Goal: Find specific page/section: Find specific page/section

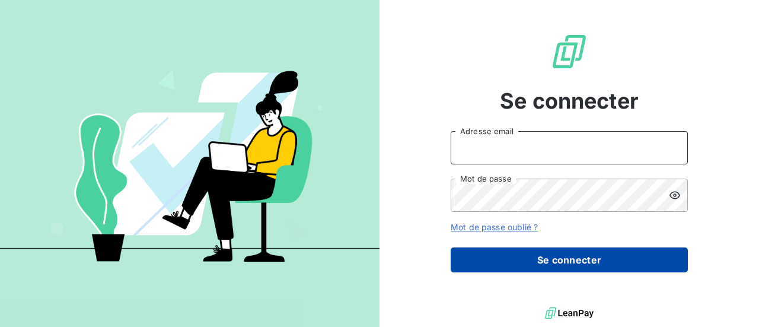
type input "[EMAIL_ADDRESS][DOMAIN_NAME]"
click at [563, 266] on button "Se connecter" at bounding box center [569, 259] width 237 height 25
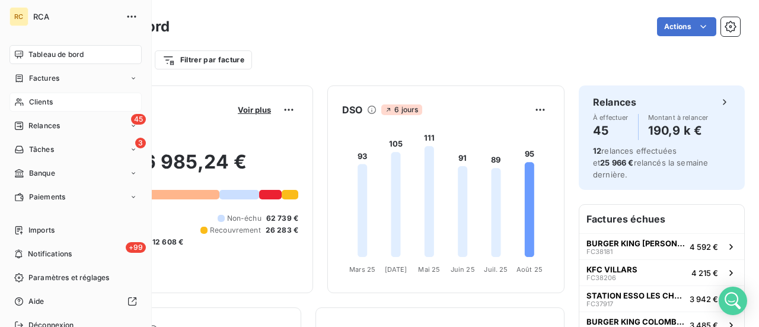
click at [45, 101] on span "Clients" at bounding box center [41, 102] width 24 height 11
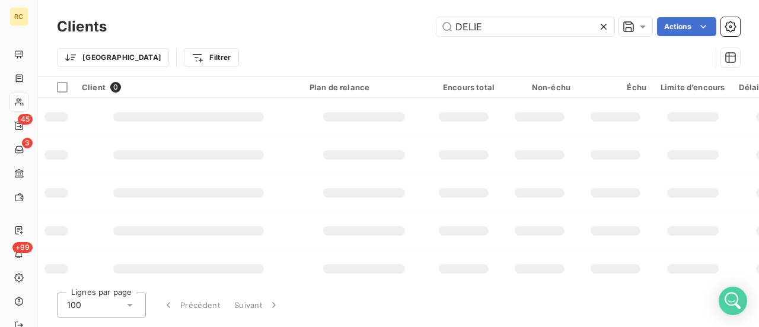
type input "DELI"
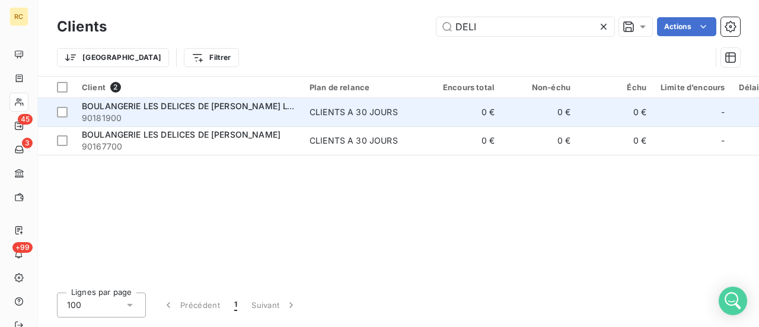
click at [146, 101] on span "BOULANGERIE LES DELICES DE [PERSON_NAME] L'HORME" at bounding box center [201, 106] width 238 height 10
